Goal: Obtain resource: Download file/media

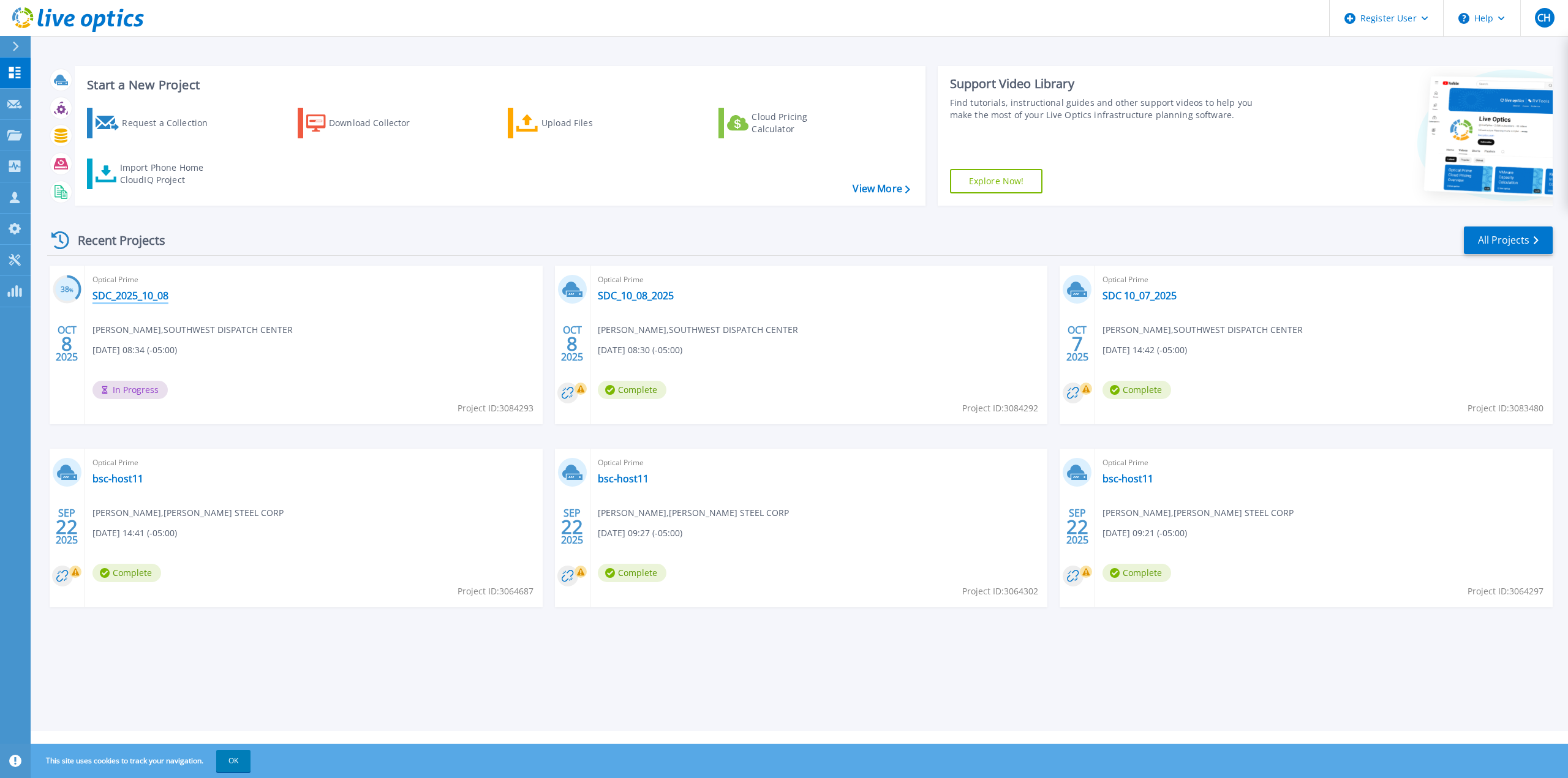
click at [158, 293] on link "SDC_2025_10_08" at bounding box center [131, 295] width 76 height 12
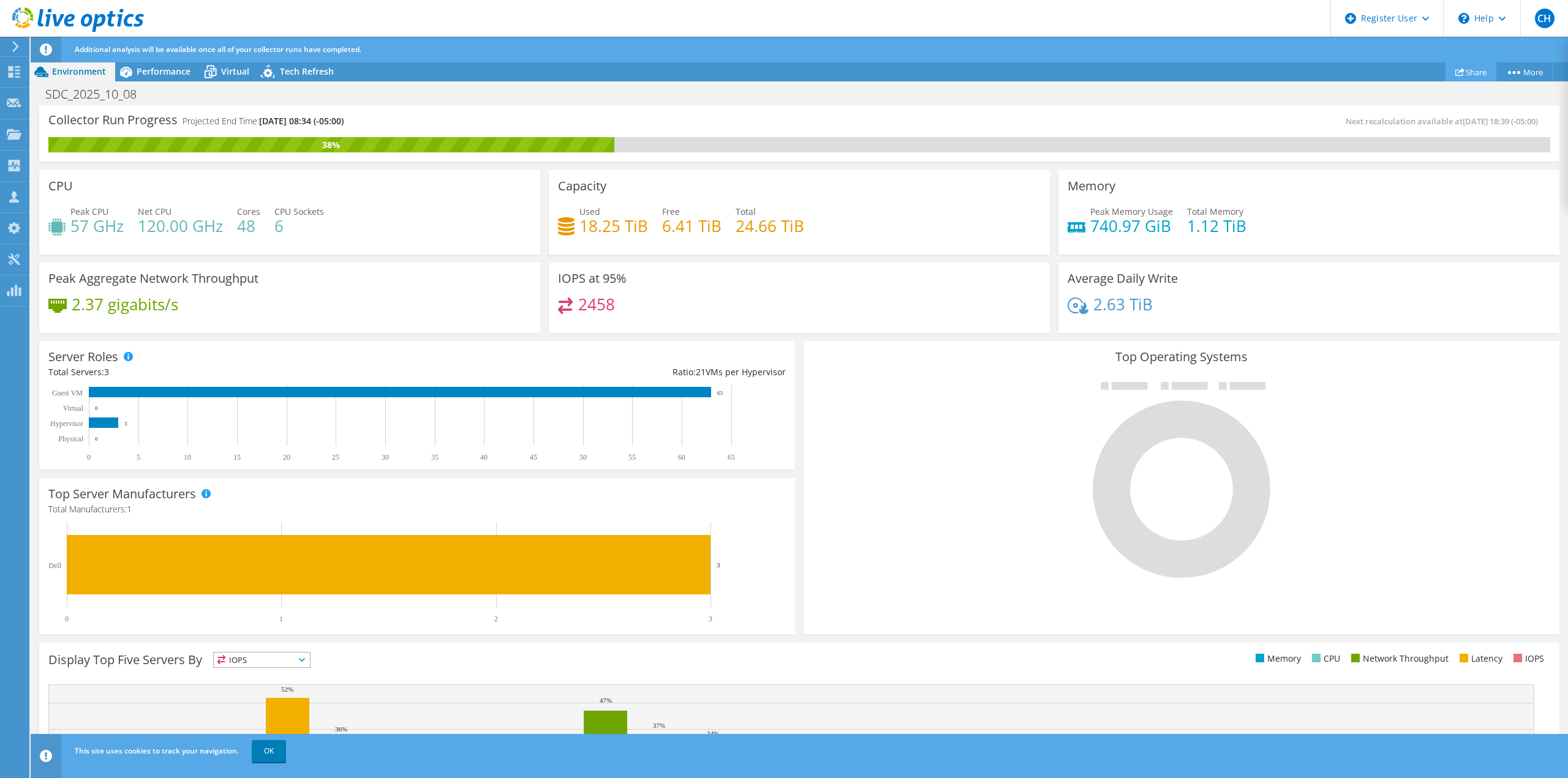
click at [1458, 72] on icon at bounding box center [1459, 72] width 9 height 9
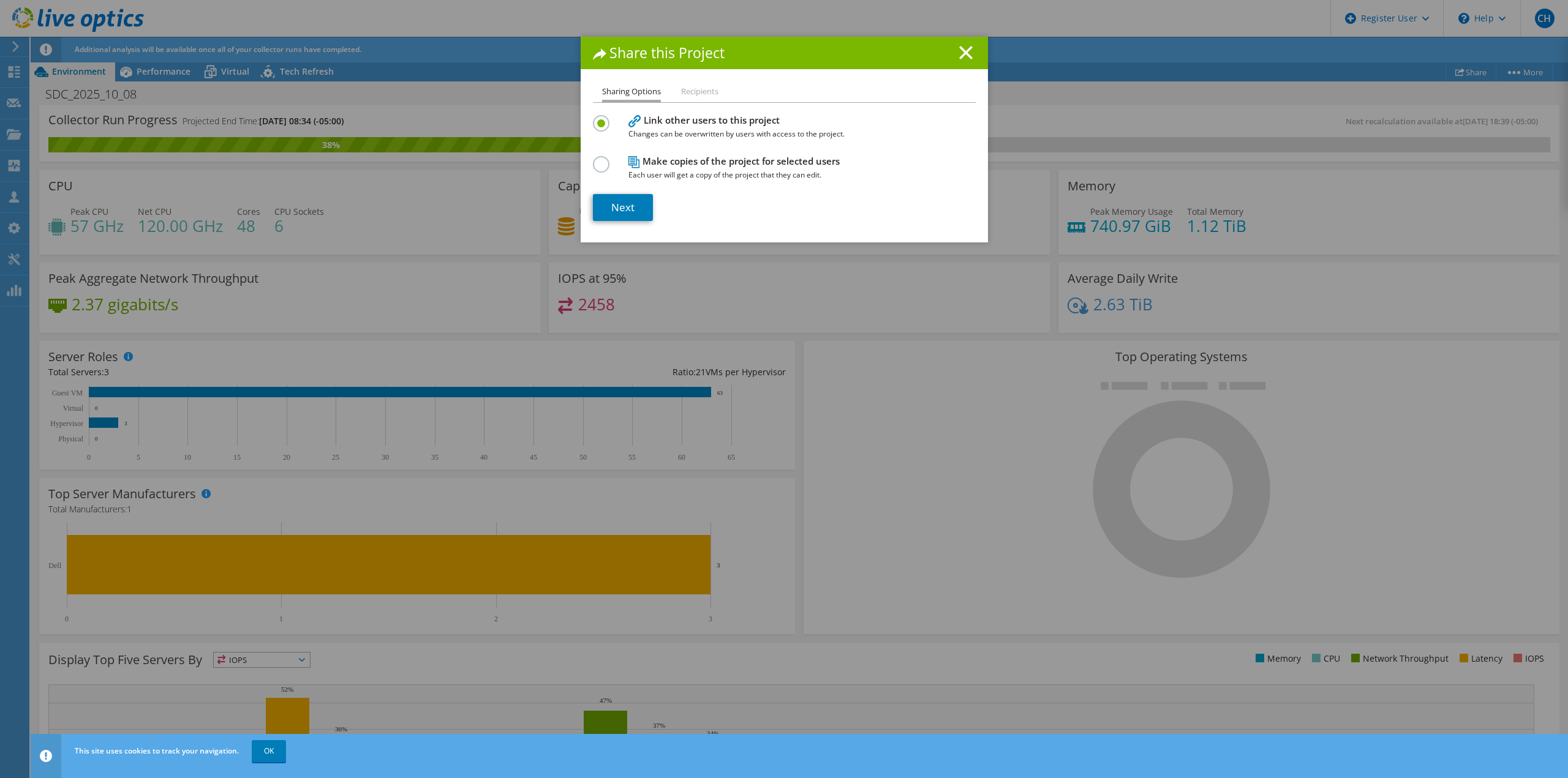
click at [681, 93] on li "Recipients" at bounding box center [699, 92] width 37 height 15
click at [601, 159] on label at bounding box center [603, 157] width 21 height 3
click at [0, 0] on input "radio" at bounding box center [0, 0] width 0 height 0
click at [686, 95] on li "Recipients" at bounding box center [699, 92] width 37 height 15
click at [686, 95] on li "Recipients" at bounding box center [699, 92] width 37 height 15
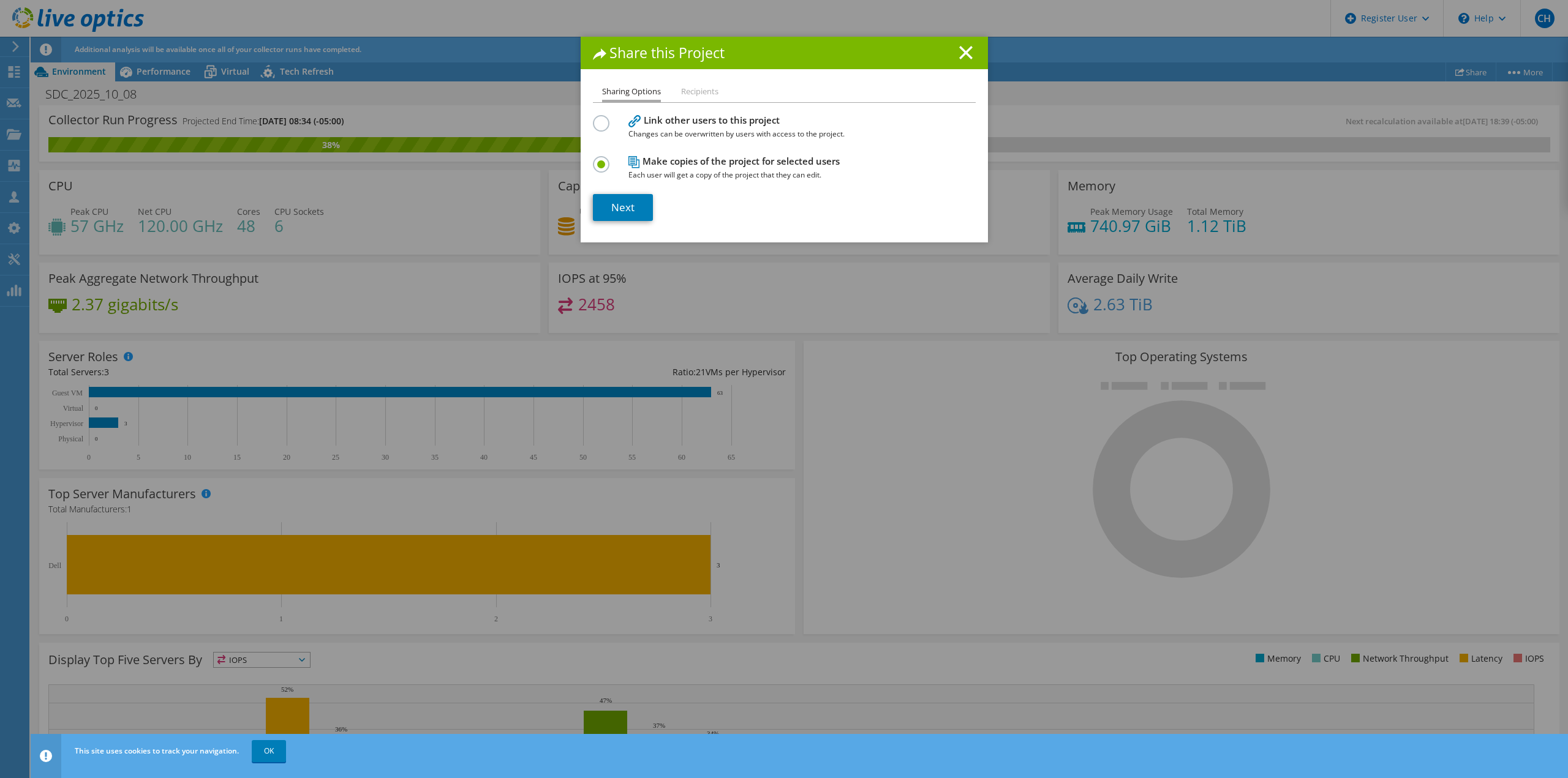
click at [971, 52] on div "Share this Project" at bounding box center [784, 52] width 407 height 32
click at [959, 52] on icon at bounding box center [965, 52] width 13 height 13
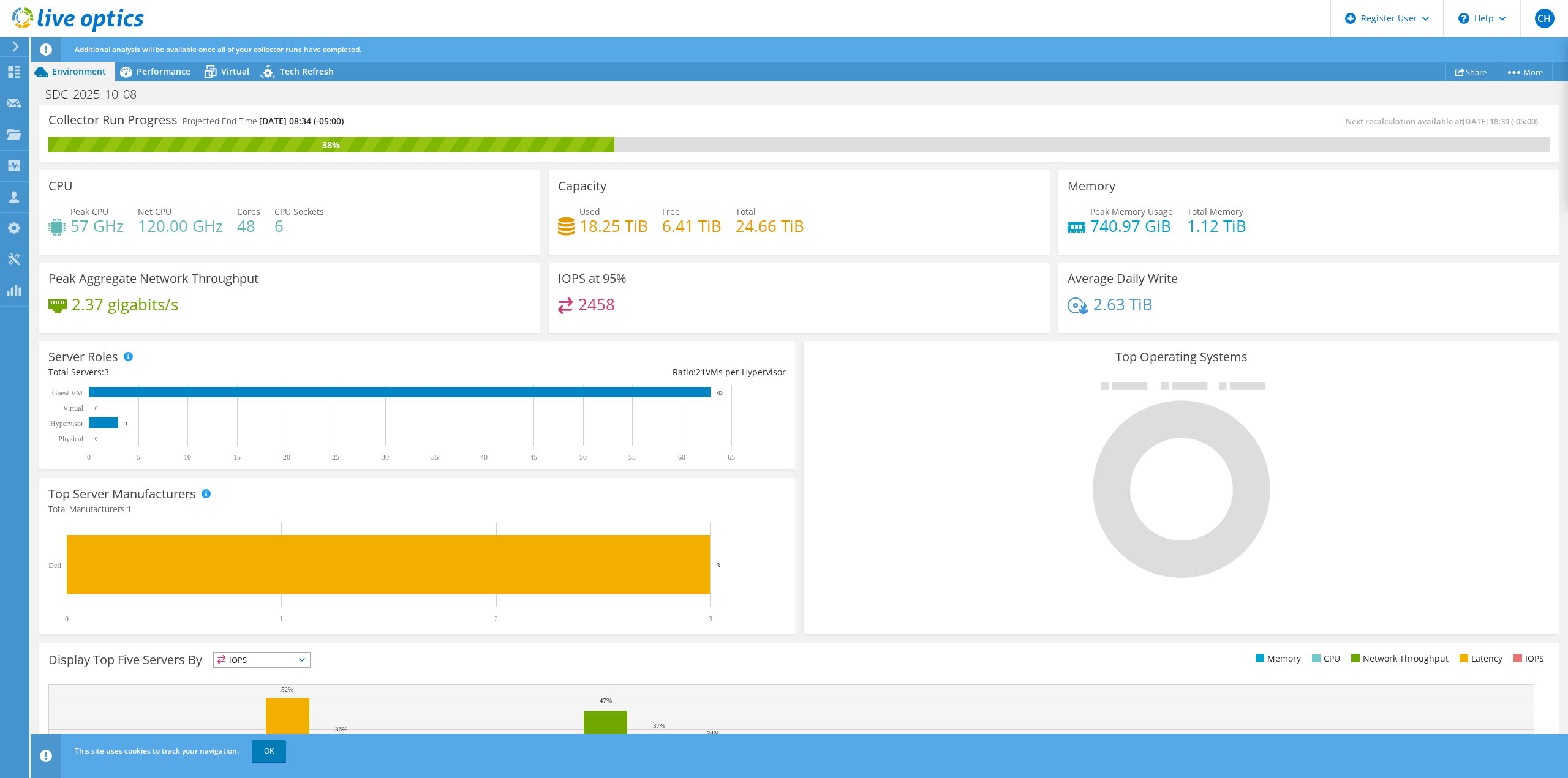
click at [34, 23] on icon at bounding box center [78, 20] width 132 height 25
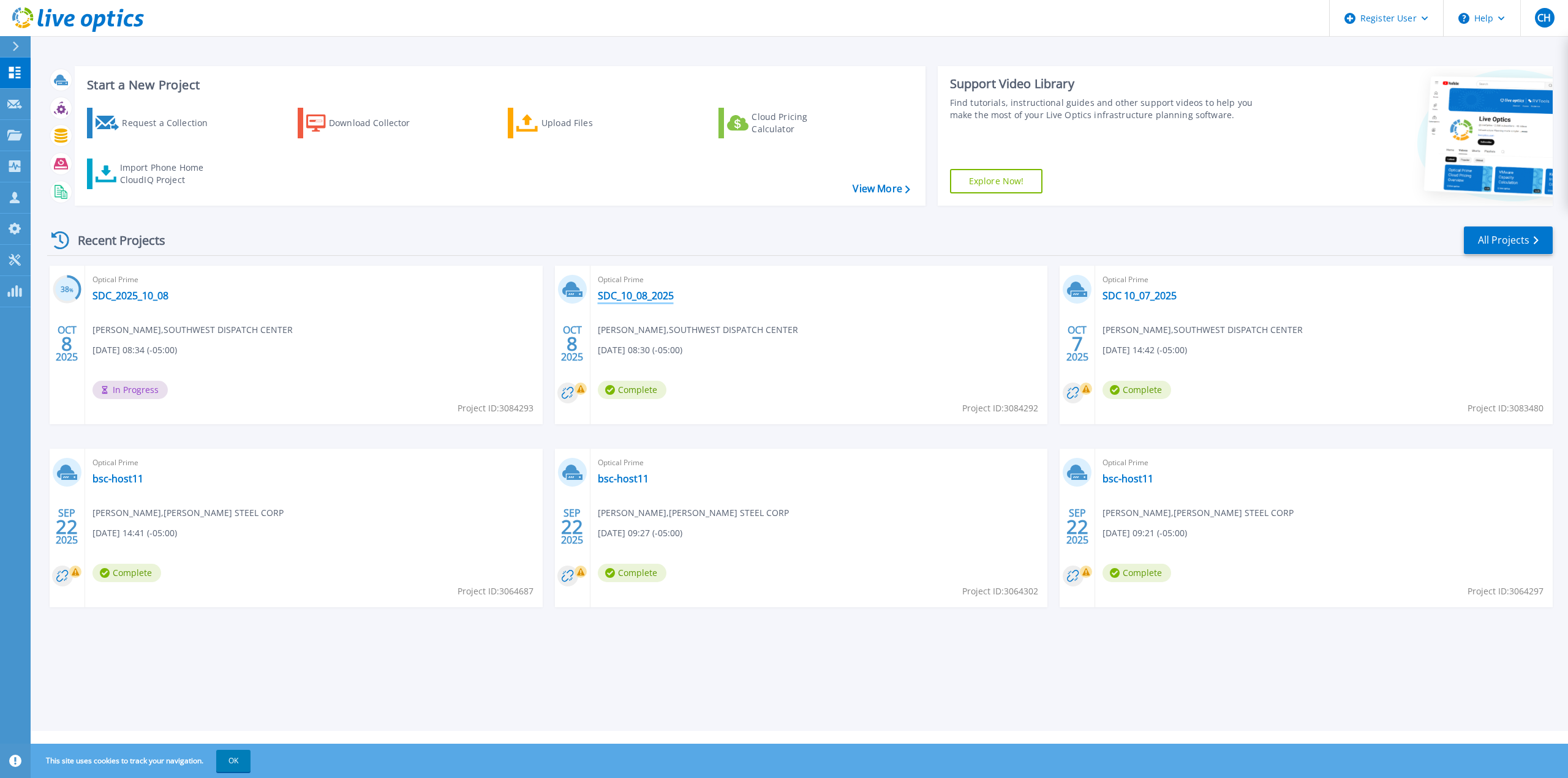
click at [673, 300] on link "SDC_10_08_2025" at bounding box center [636, 295] width 76 height 12
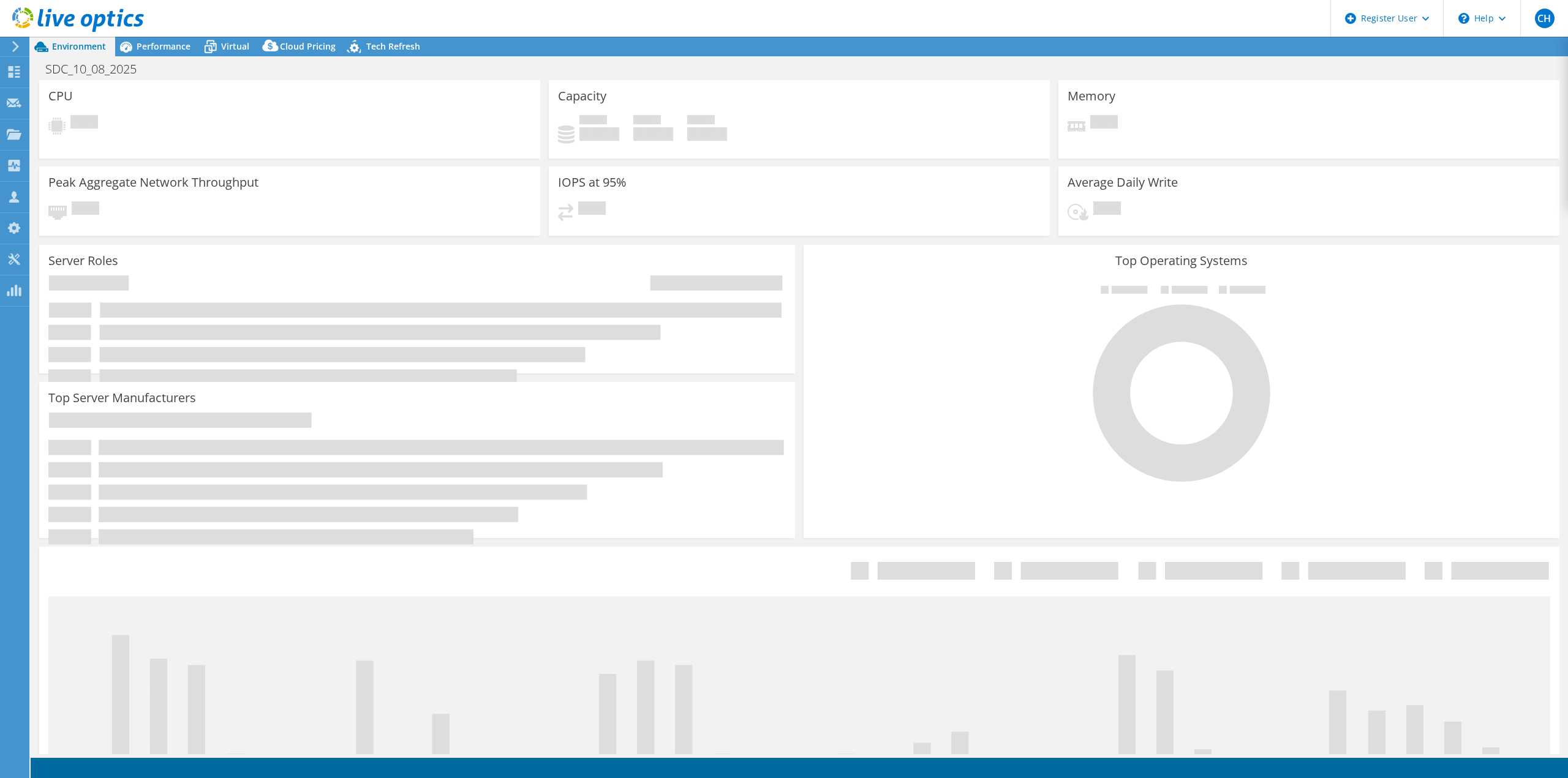
select select "USD"
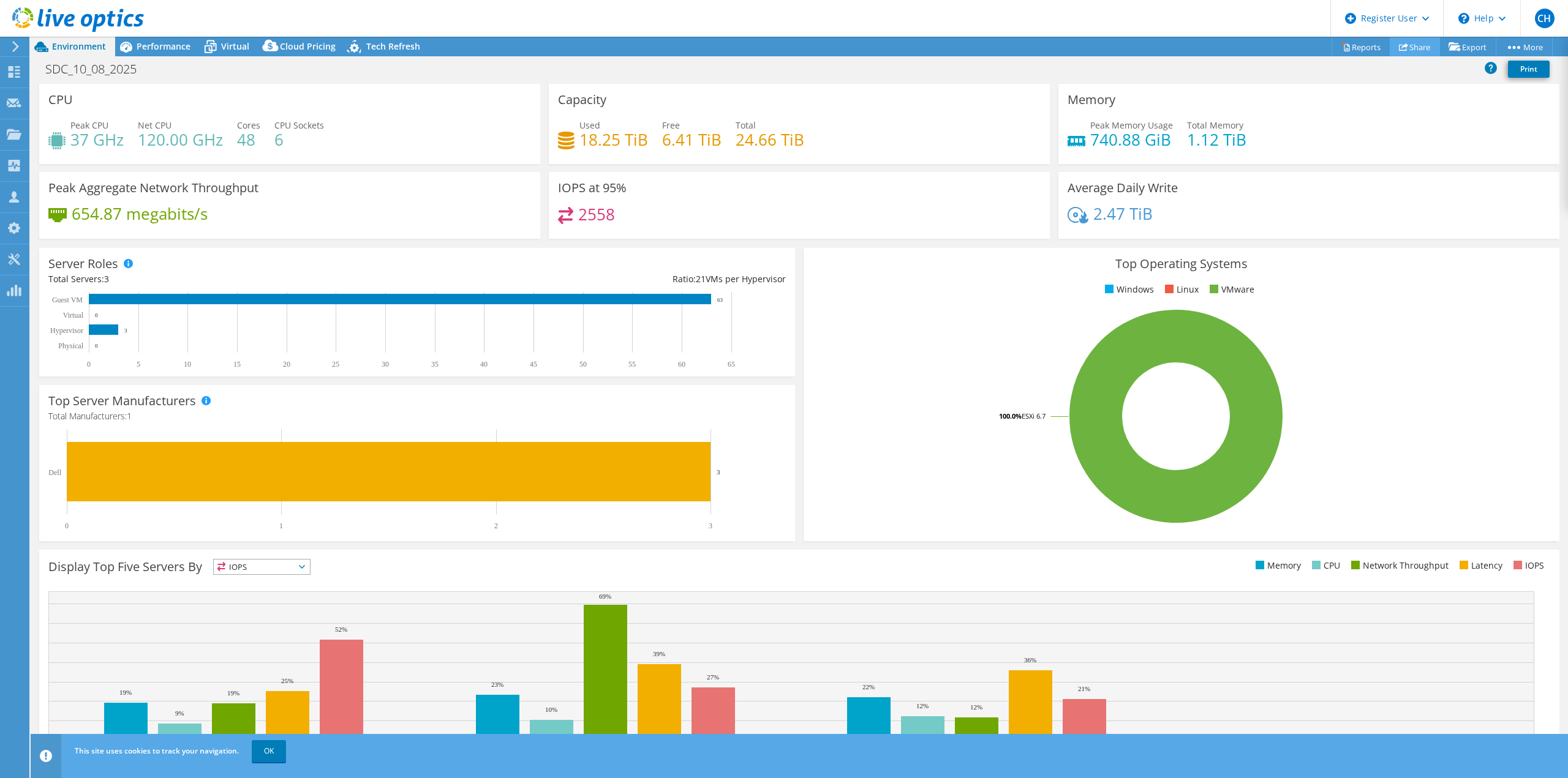
click at [1406, 47] on link "Share" at bounding box center [1415, 47] width 50 height 19
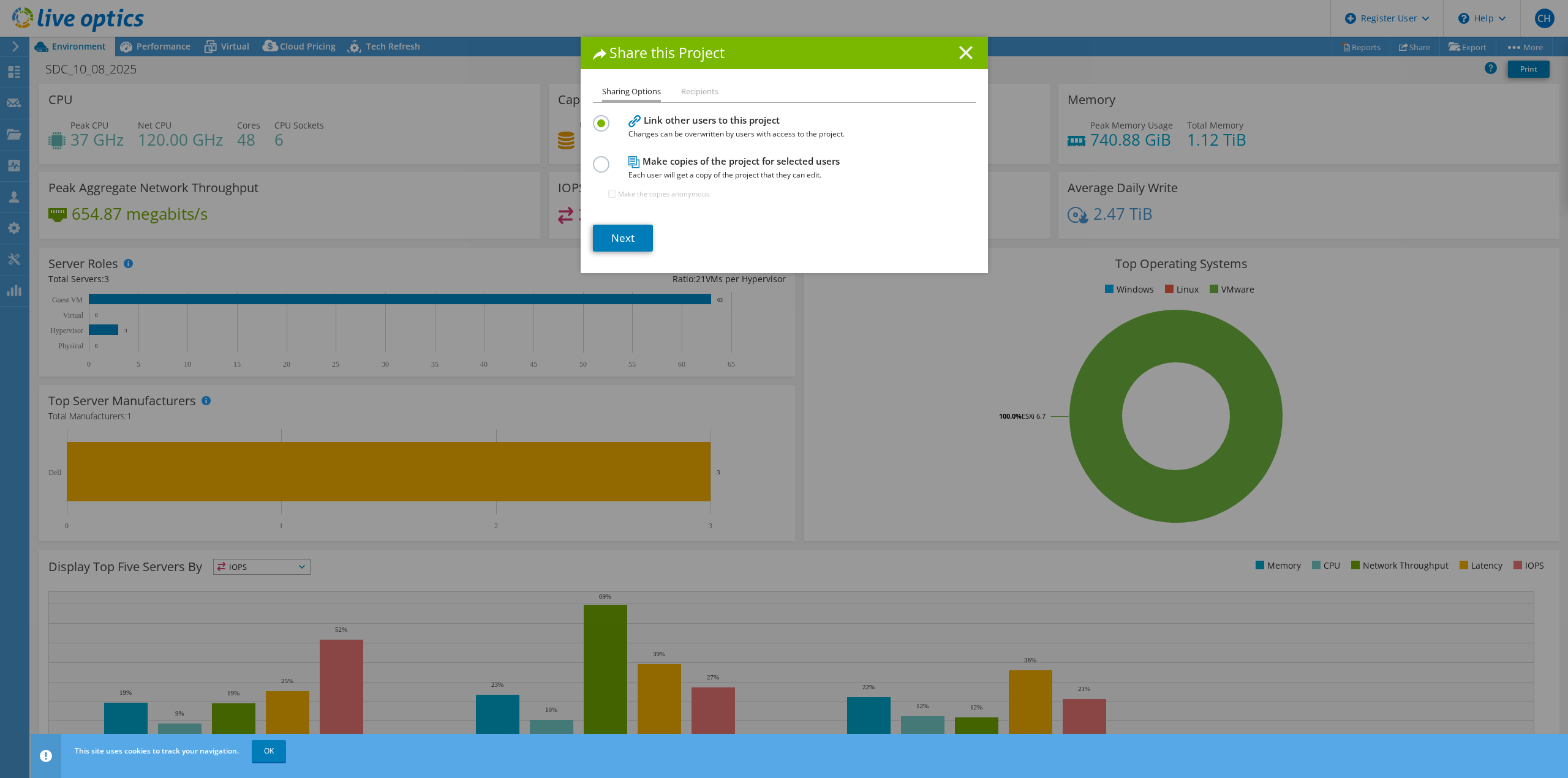
click at [962, 49] on icon at bounding box center [965, 52] width 13 height 13
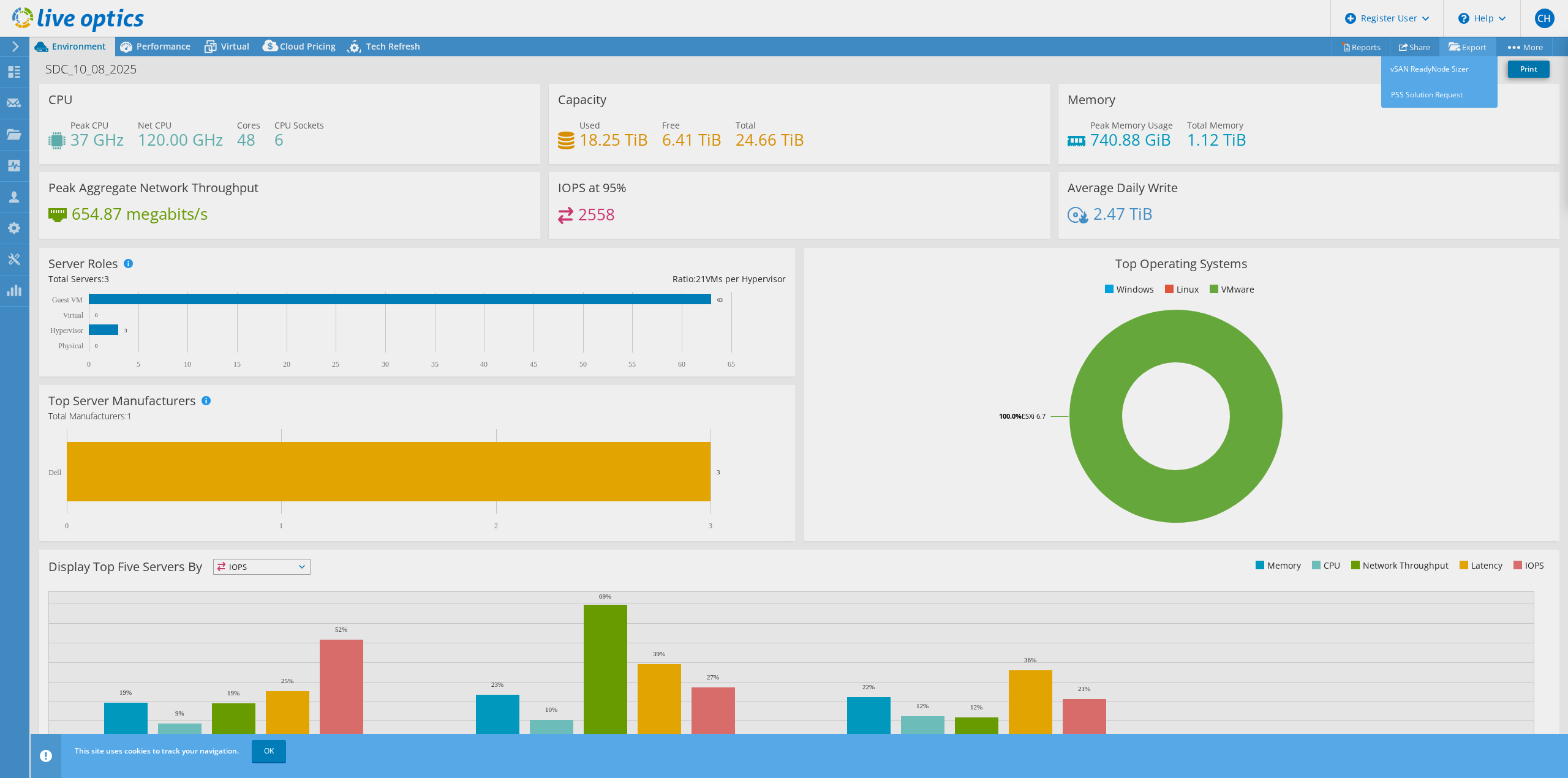
click at [1468, 40] on div "This project has been archived. No changes can be made, and graphs and summary …" at bounding box center [799, 407] width 1537 height 741
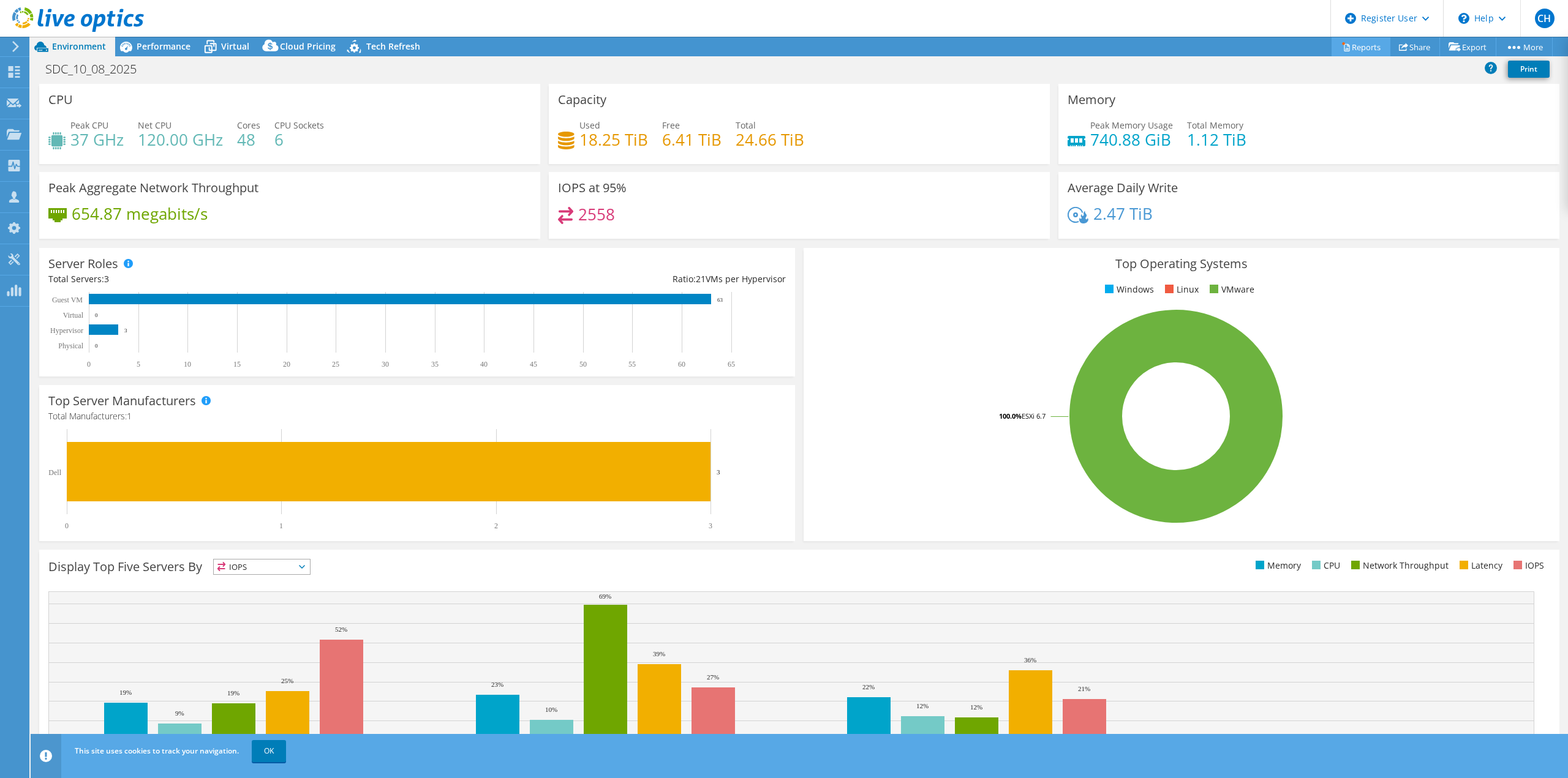
click at [1353, 43] on link "Reports" at bounding box center [1360, 47] width 59 height 19
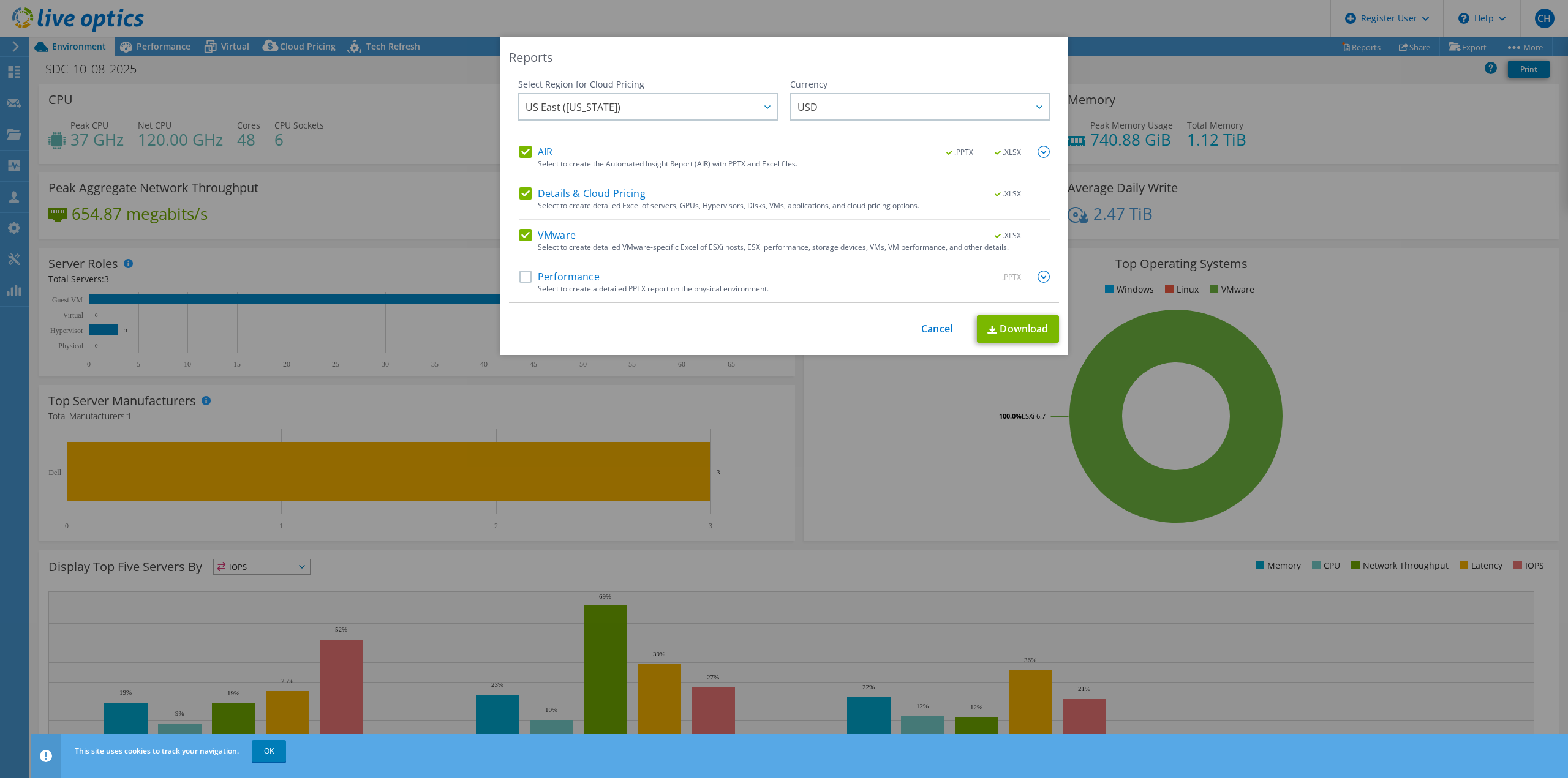
drag, startPoint x: 559, startPoint y: 277, endPoint x: 542, endPoint y: 245, distance: 36.2
click at [557, 277] on label "Performance" at bounding box center [559, 276] width 80 height 12
click at [0, 0] on input "Performance" at bounding box center [0, 0] width 0 height 0
click at [525, 233] on label "VMware" at bounding box center [547, 235] width 56 height 12
click at [0, 0] on input "VMware" at bounding box center [0, 0] width 0 height 0
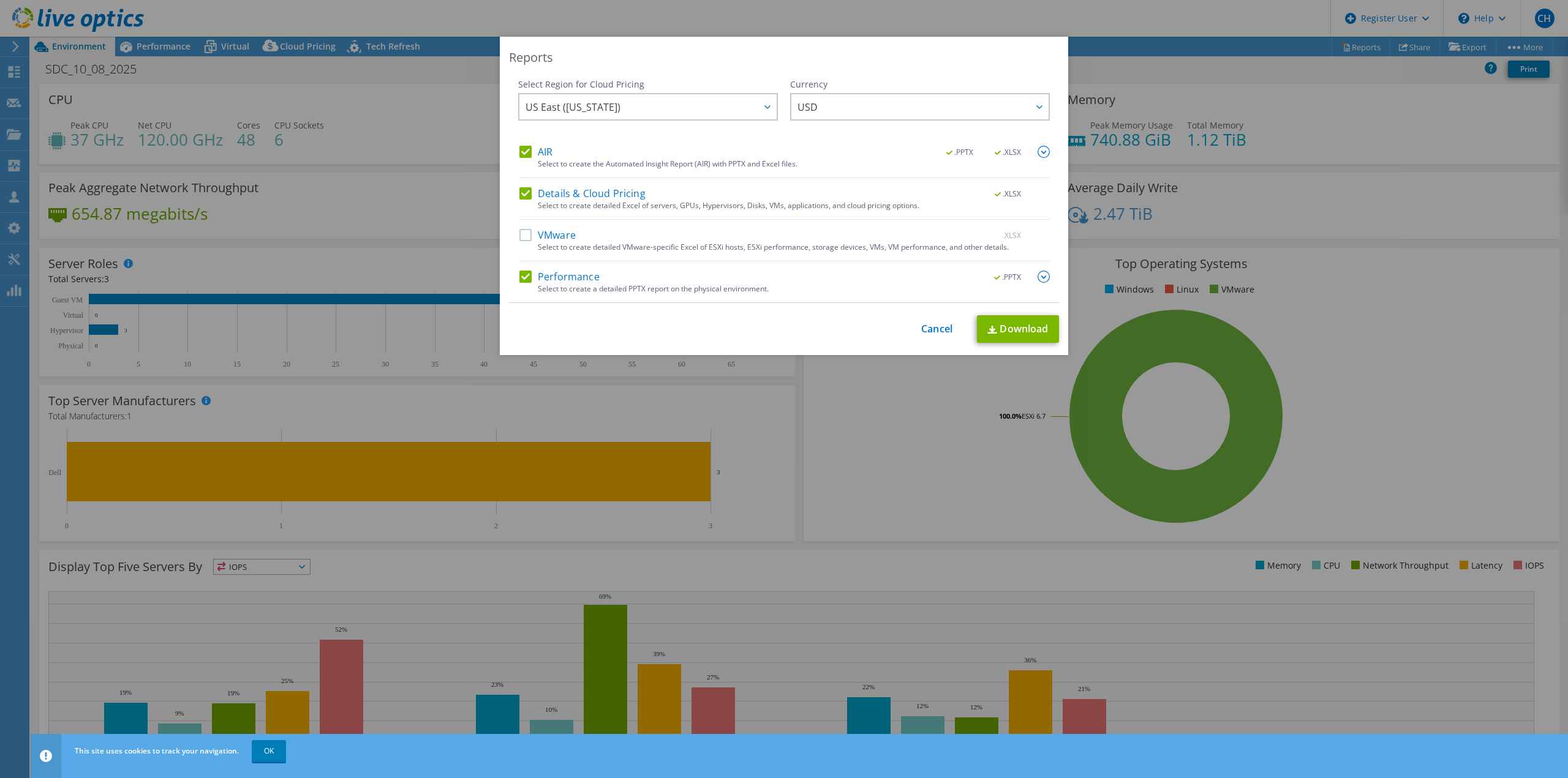
click at [524, 200] on div "Details & Cloud Pricing .XLSX" at bounding box center [785, 194] width 530 height 14
click at [520, 189] on label "Details & Cloud Pricing" at bounding box center [583, 193] width 126 height 12
click at [0, 0] on input "Details & Cloud Pricing" at bounding box center [0, 0] width 0 height 0
click at [884, 100] on span "USD" at bounding box center [923, 107] width 251 height 25
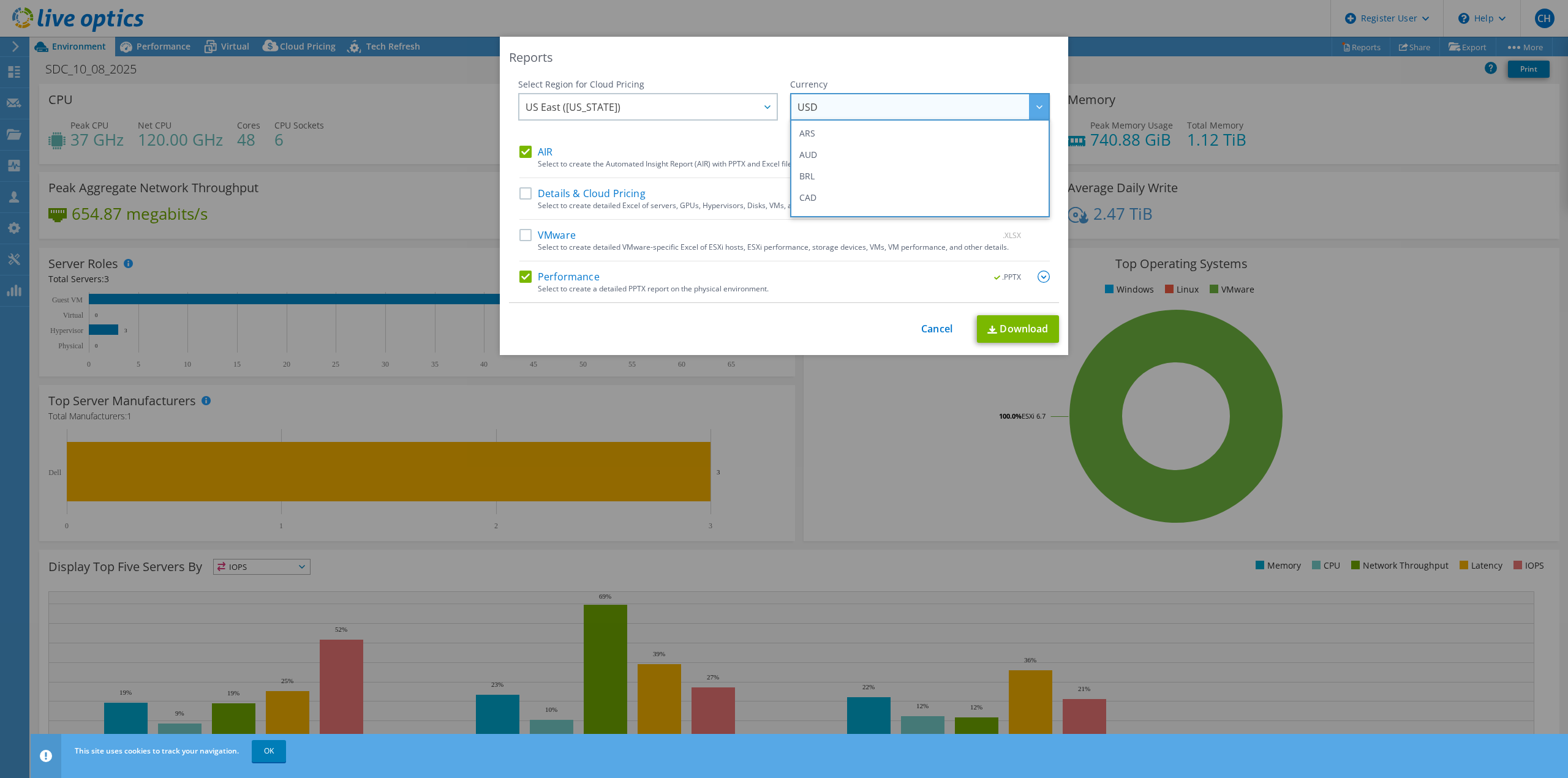
click at [884, 101] on span "USD" at bounding box center [923, 107] width 251 height 25
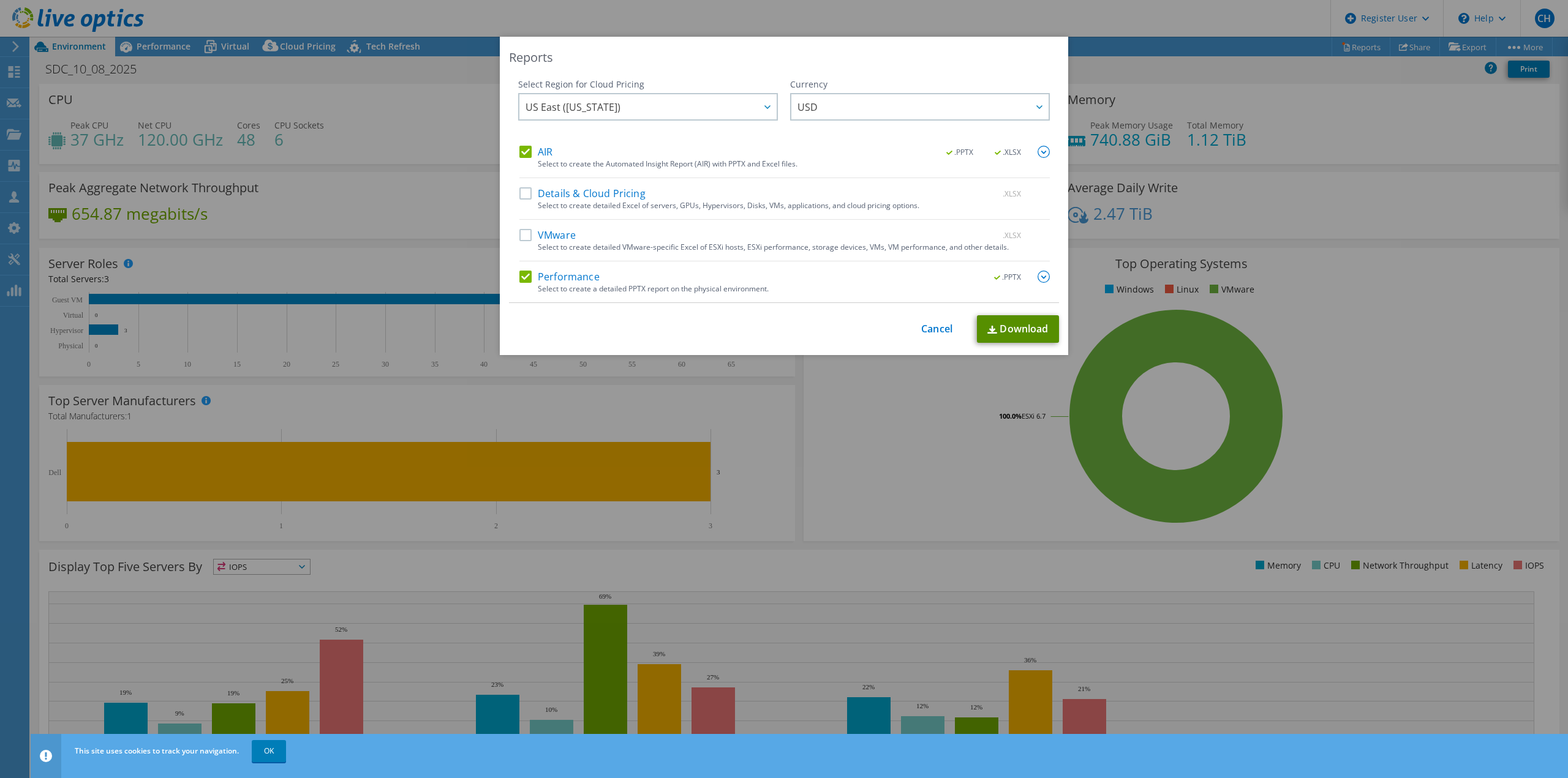
click at [997, 326] on link "Download" at bounding box center [1018, 329] width 82 height 28
click at [958, 56] on div "Reports" at bounding box center [783, 57] width 550 height 17
click at [1232, 58] on div "Reports Select Region for Cloud Pricing Asia Pacific ([GEOGRAPHIC_DATA]) [GEOGR…" at bounding box center [784, 389] width 1568 height 705
